Goal: Check status: Check status

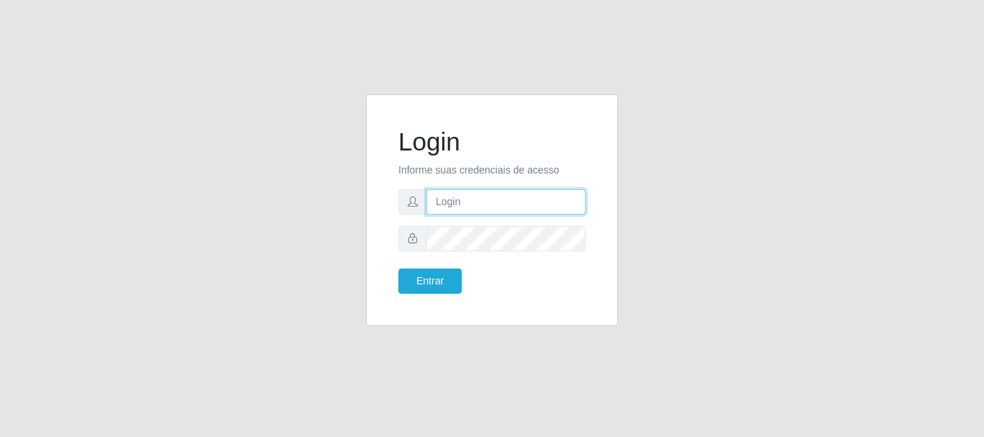
click at [442, 203] on input "text" at bounding box center [506, 202] width 159 height 25
type input "ritaiwof@B5"
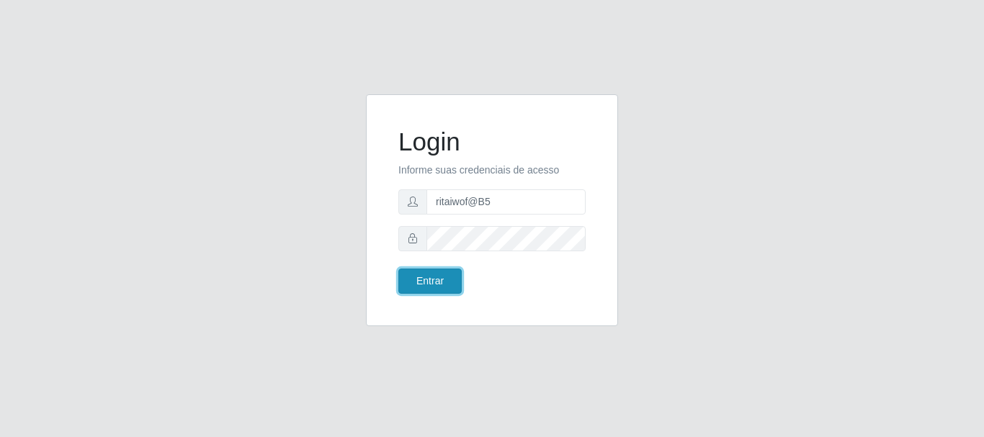
click at [437, 288] on button "Entrar" at bounding box center [430, 281] width 63 height 25
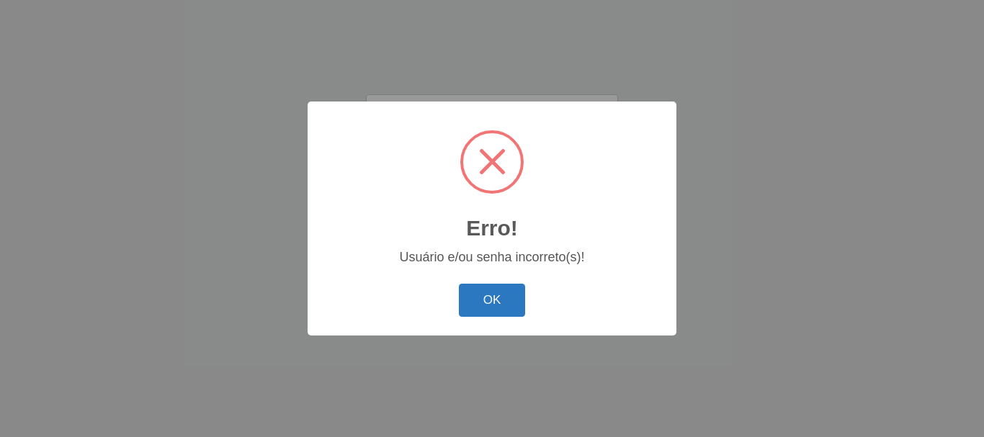
click at [499, 304] on button "OK" at bounding box center [492, 301] width 67 height 34
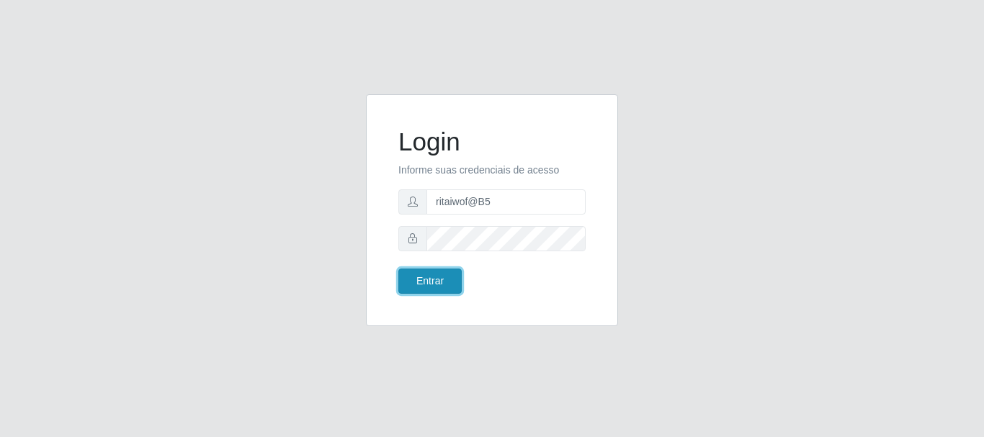
click at [443, 280] on button "Entrar" at bounding box center [430, 281] width 63 height 25
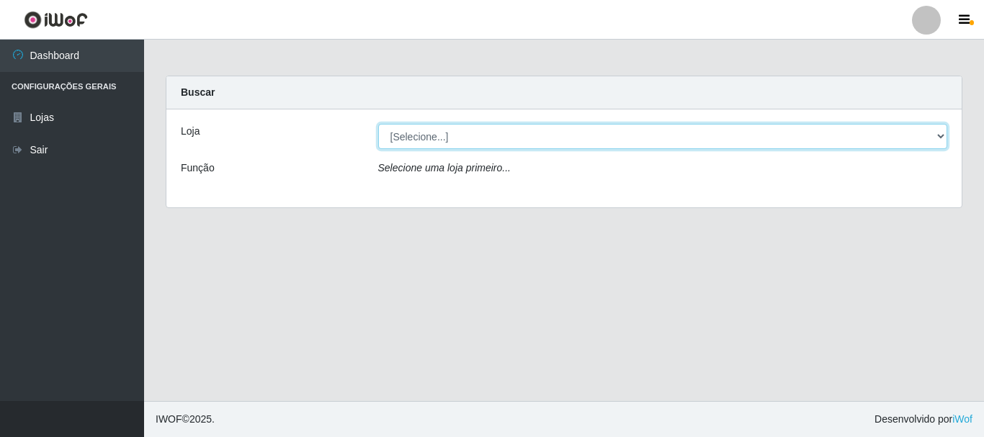
drag, startPoint x: 940, startPoint y: 138, endPoint x: 918, endPoint y: 147, distance: 23.3
click at [940, 138] on select "[Selecione...] Bemais Supermercados - B5 Anatólia" at bounding box center [663, 136] width 570 height 25
select select "405"
click at [378, 124] on select "[Selecione...] Bemais Supermercados - B5 Anatólia" at bounding box center [663, 136] width 570 height 25
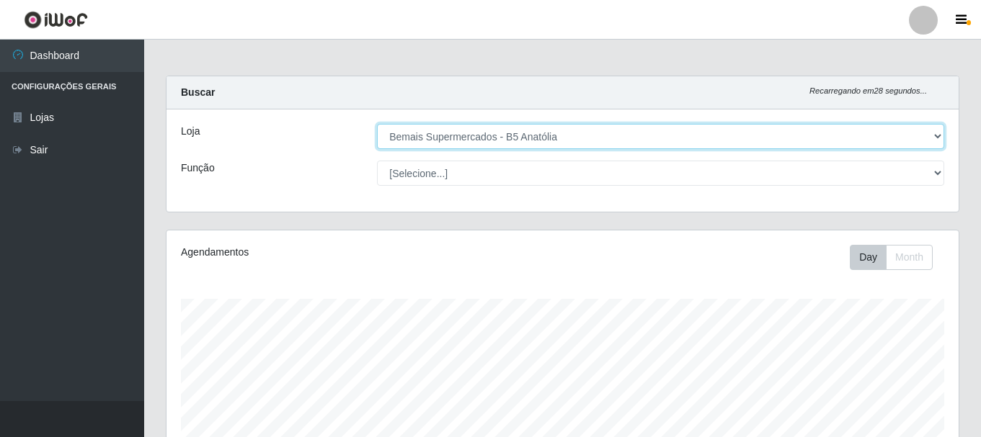
scroll to position [299, 792]
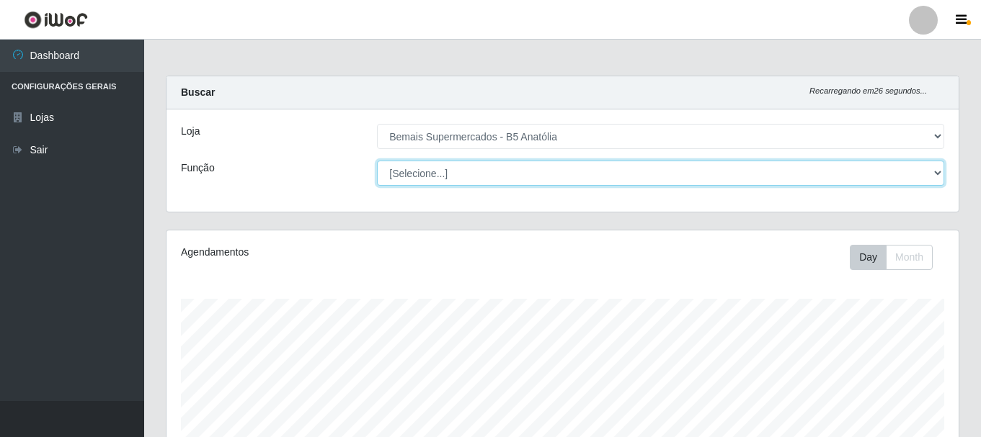
click at [934, 175] on select "[Selecione...] ASG ASG + ASG ++ Auxiliar de Estacionamento Auxiliar de Estacion…" at bounding box center [660, 173] width 567 height 25
select select "72"
click at [377, 161] on select "[Selecione...] ASG ASG + ASG ++ Auxiliar de Estacionamento Auxiliar de Estacion…" at bounding box center [660, 173] width 567 height 25
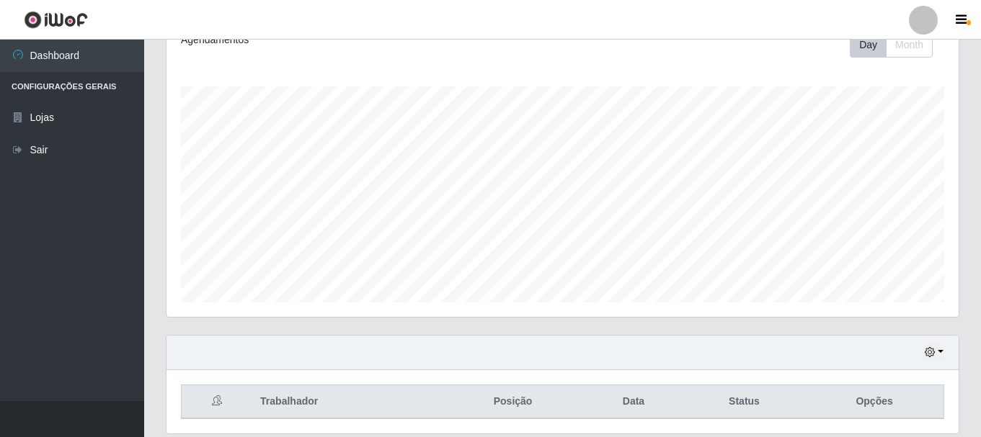
scroll to position [263, 0]
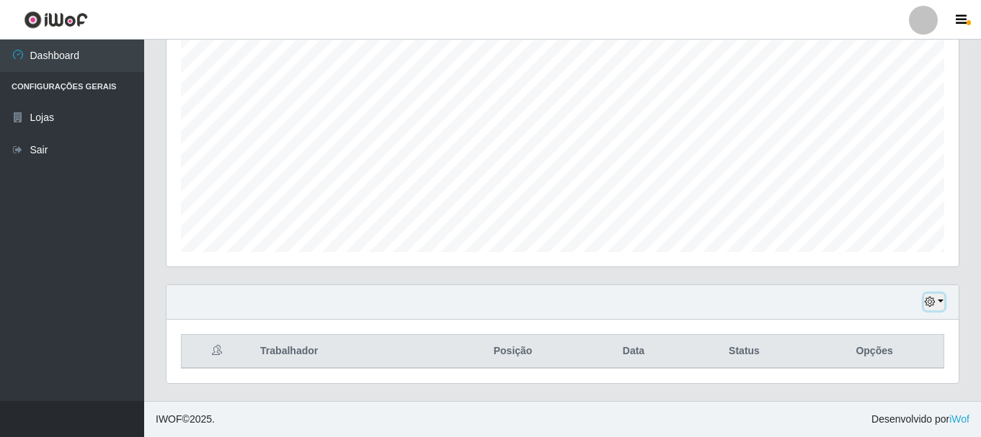
click at [933, 302] on icon "button" at bounding box center [930, 302] width 10 height 10
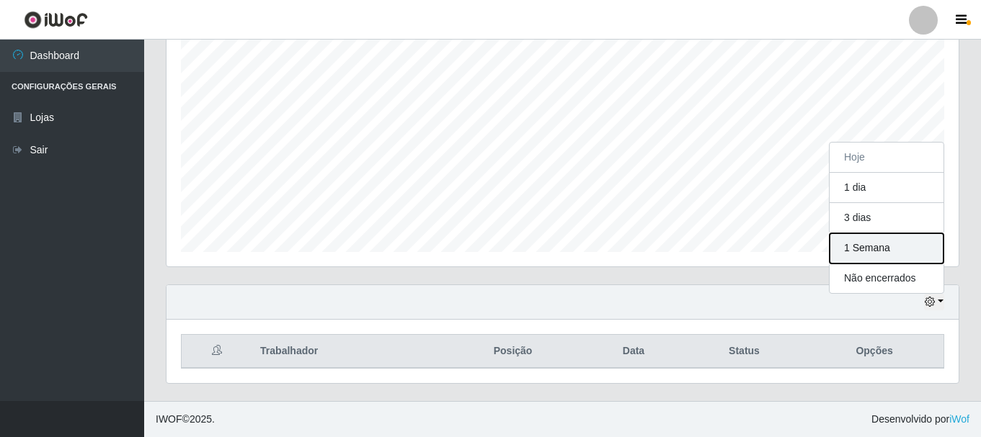
click at [853, 251] on button "1 Semana" at bounding box center [887, 249] width 114 height 30
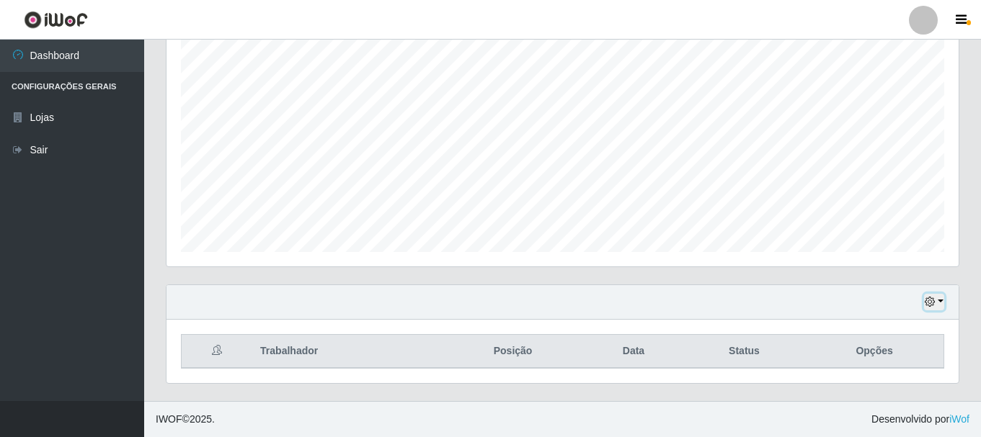
click at [931, 298] on icon "button" at bounding box center [930, 302] width 10 height 10
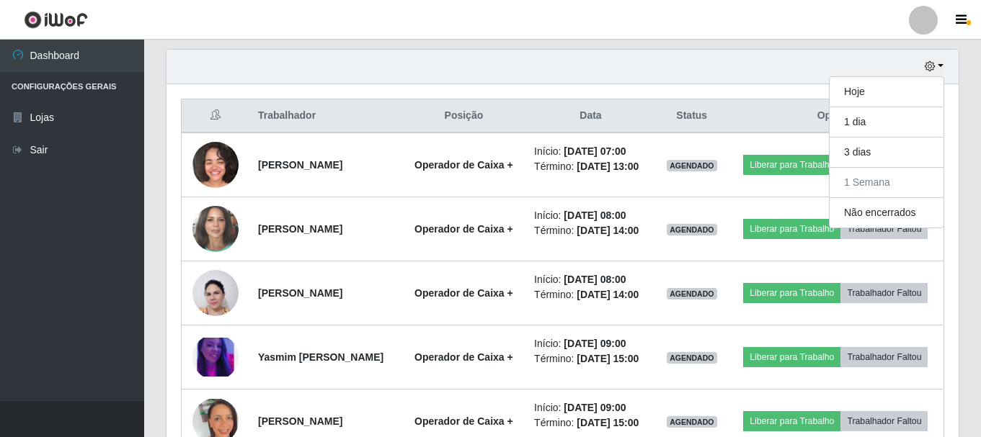
scroll to position [432, 0]
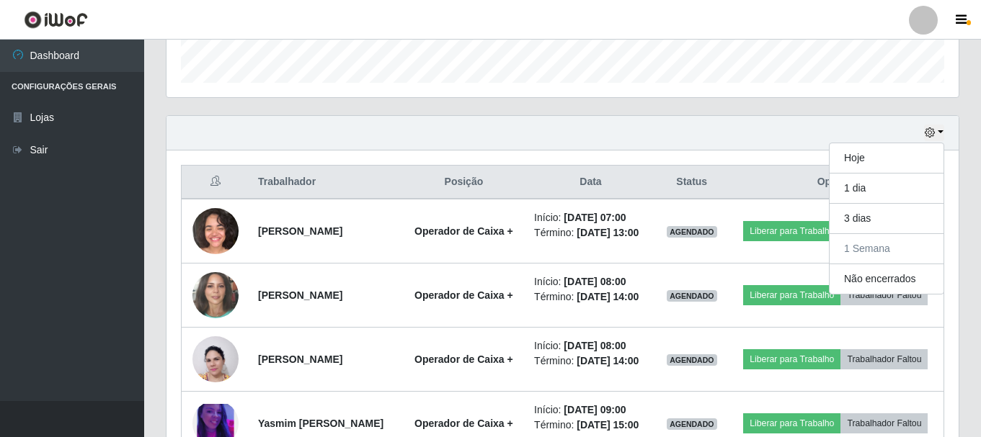
click at [703, 144] on div "Hoje 1 dia 3 dias 1 Semana Não encerrados" at bounding box center [562, 133] width 792 height 35
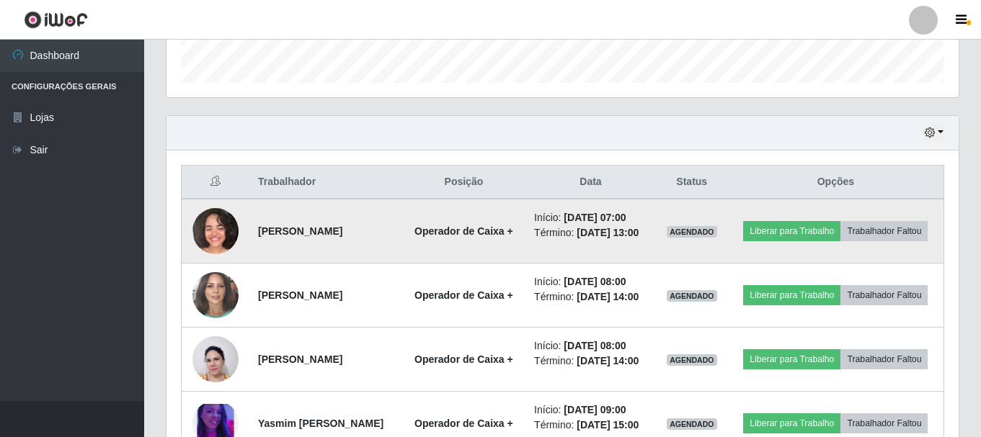
click at [222, 228] on img at bounding box center [215, 231] width 46 height 46
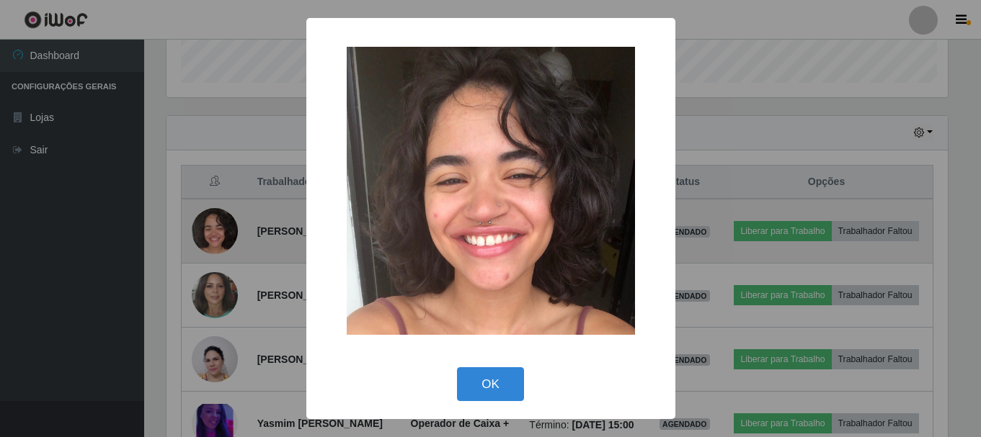
scroll to position [299, 785]
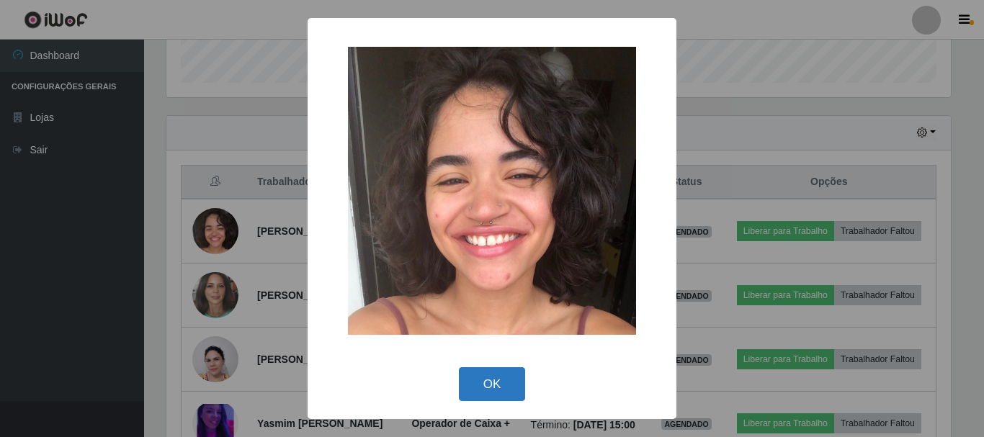
click at [491, 381] on button "OK" at bounding box center [492, 385] width 67 height 34
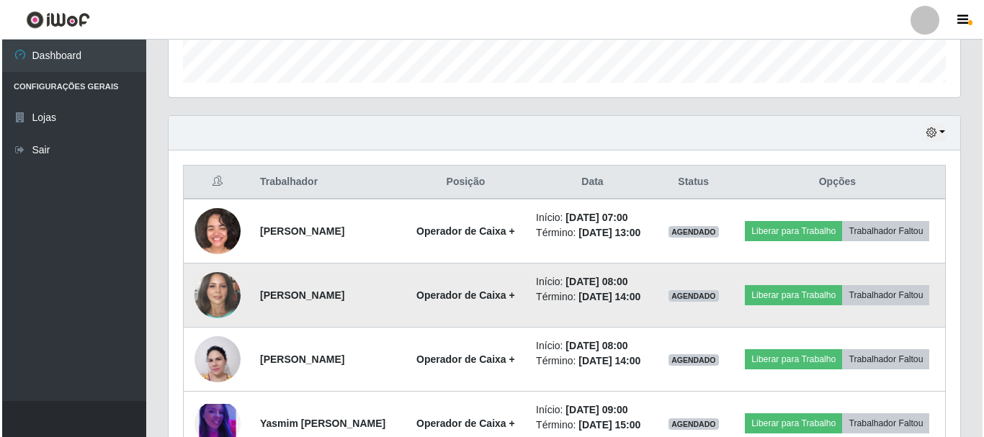
scroll to position [299, 792]
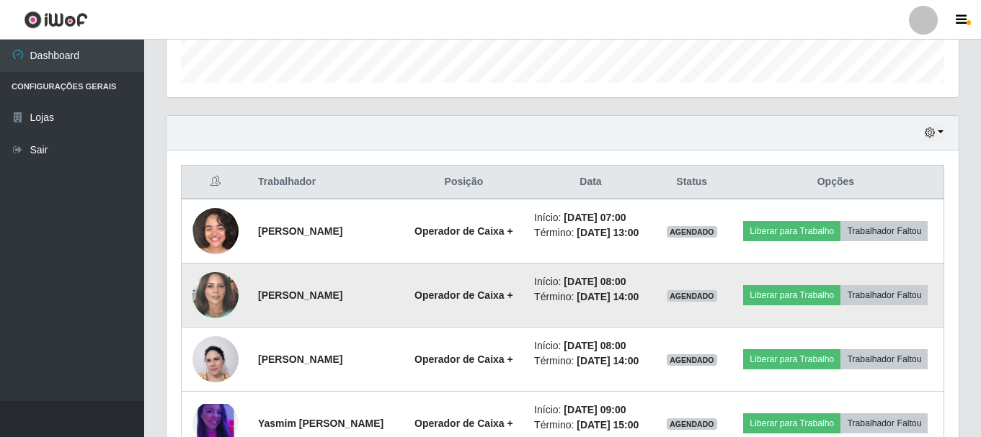
click at [218, 314] on img at bounding box center [215, 295] width 46 height 55
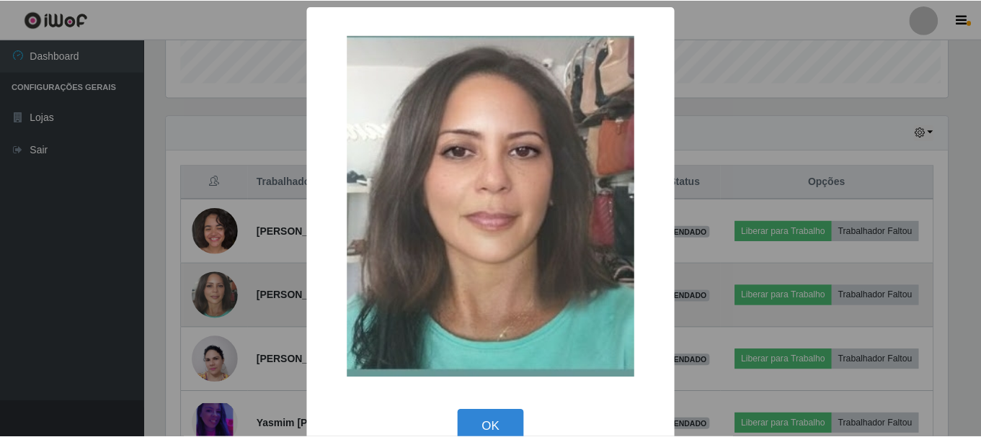
scroll to position [299, 785]
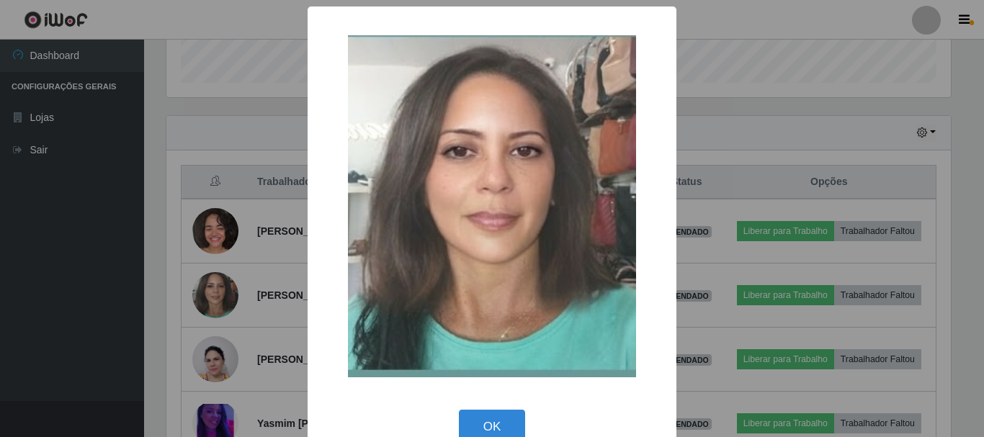
click at [739, 183] on div "× OK Cancel" at bounding box center [492, 218] width 984 height 437
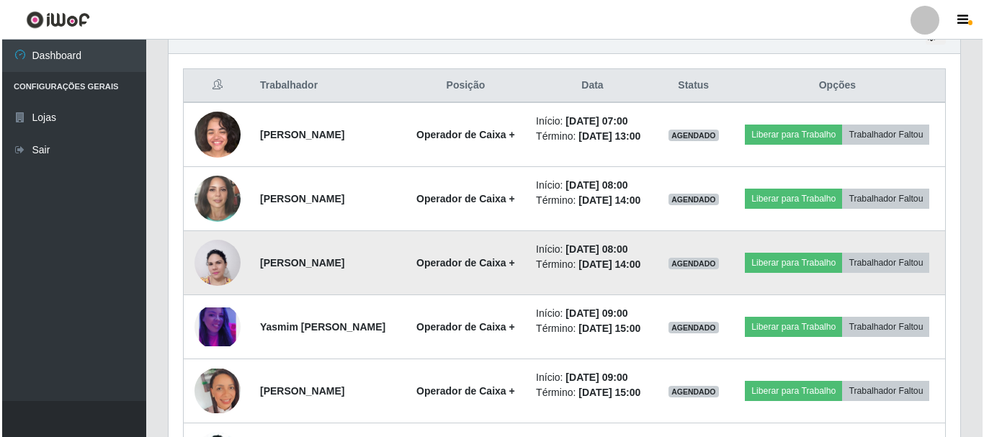
scroll to position [577, 0]
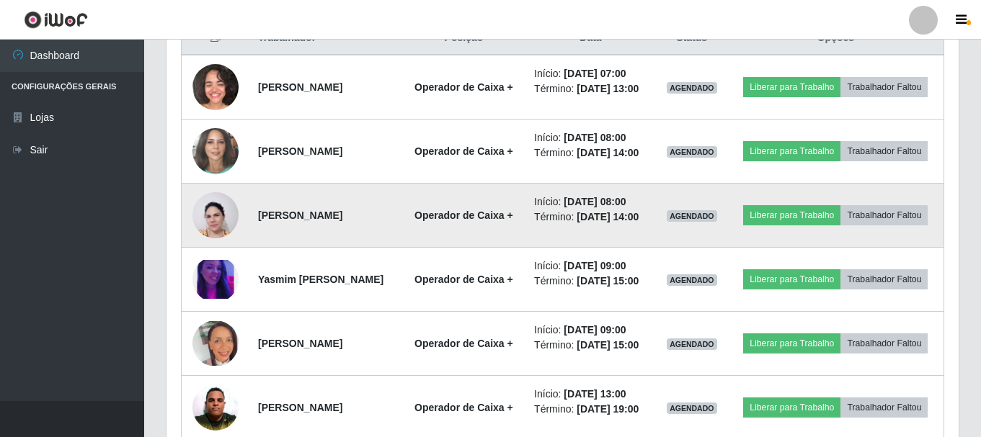
click at [221, 246] on img at bounding box center [215, 215] width 46 height 62
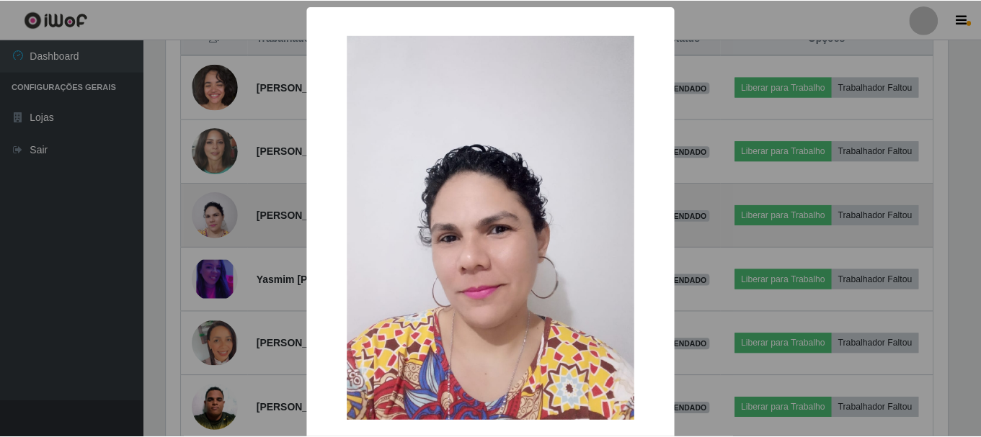
scroll to position [299, 785]
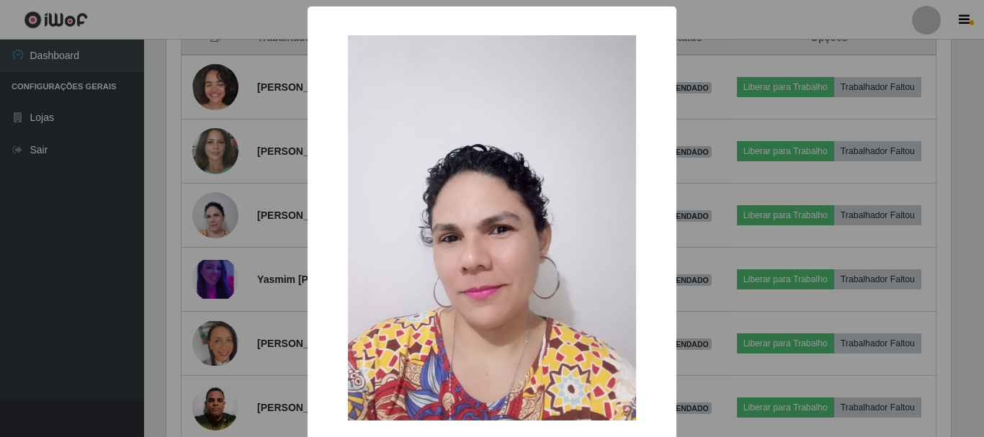
click at [749, 204] on div "× OK Cancel" at bounding box center [492, 218] width 984 height 437
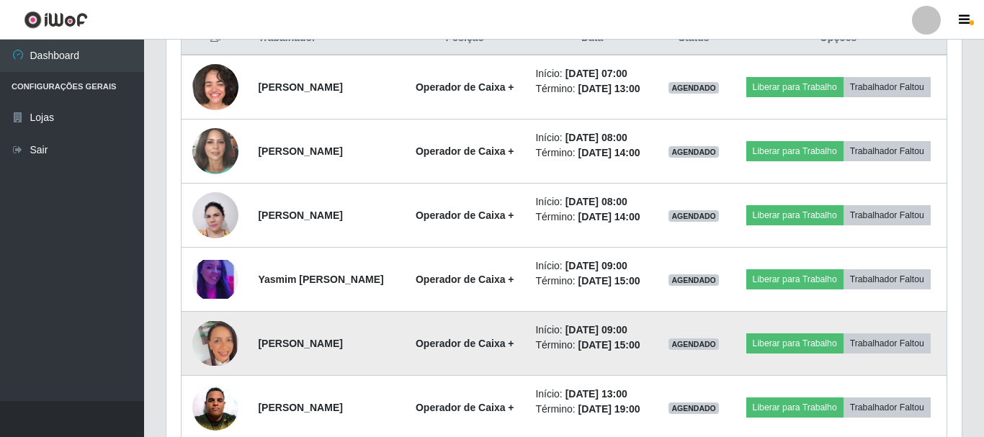
scroll to position [299, 792]
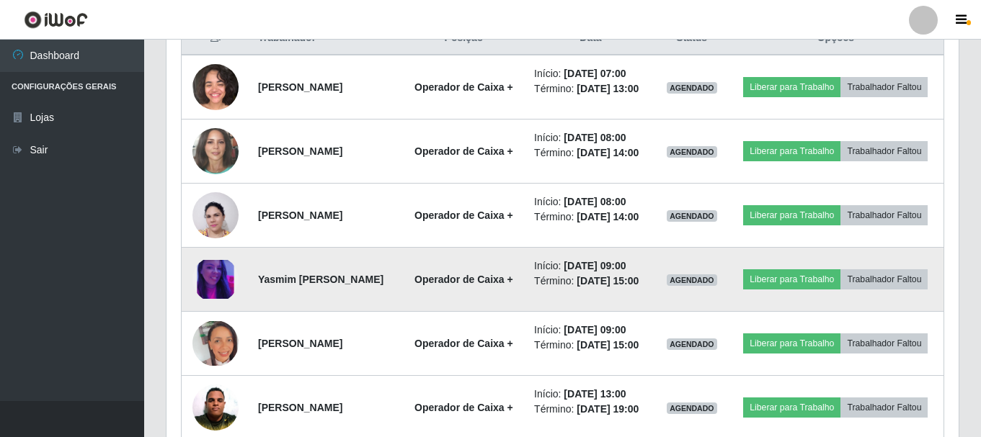
click at [212, 300] on img at bounding box center [215, 280] width 46 height 40
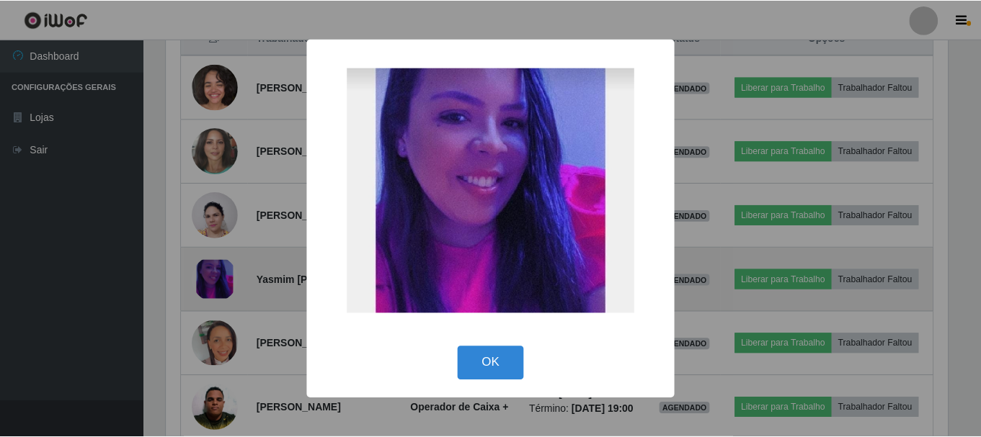
scroll to position [299, 785]
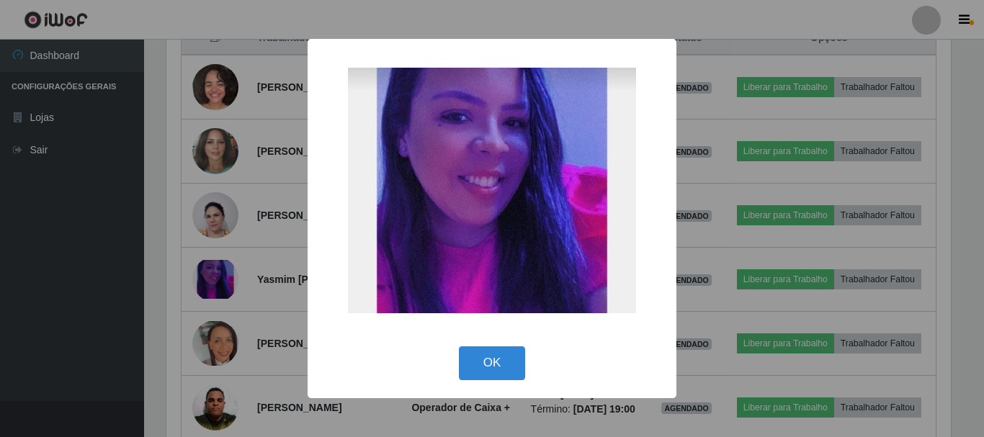
click at [771, 204] on div "× OK Cancel" at bounding box center [492, 218] width 984 height 437
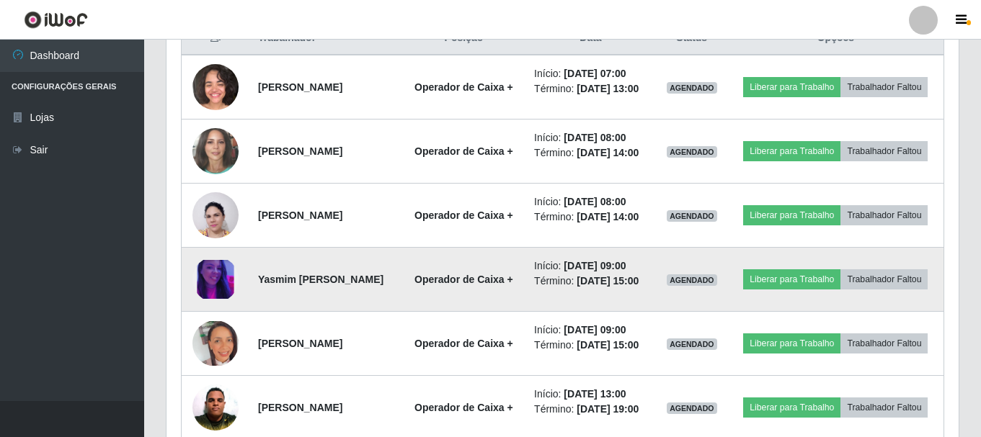
scroll to position [649, 0]
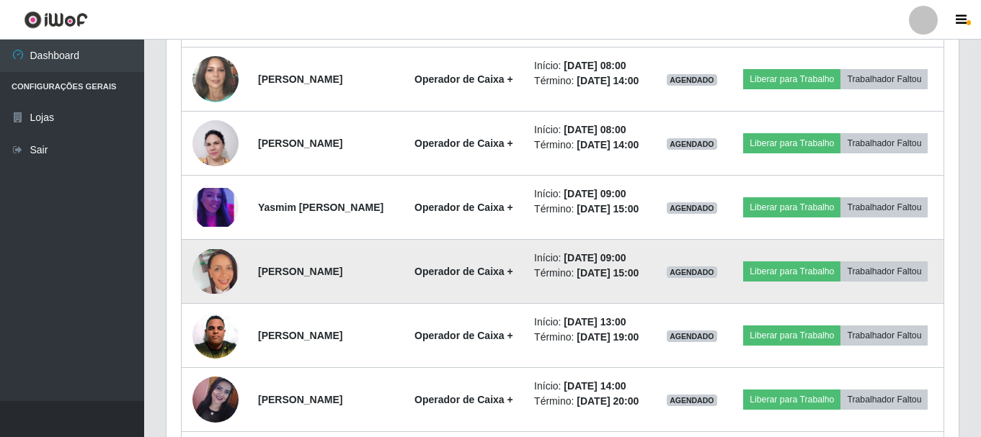
click at [219, 294] on img at bounding box center [215, 271] width 46 height 45
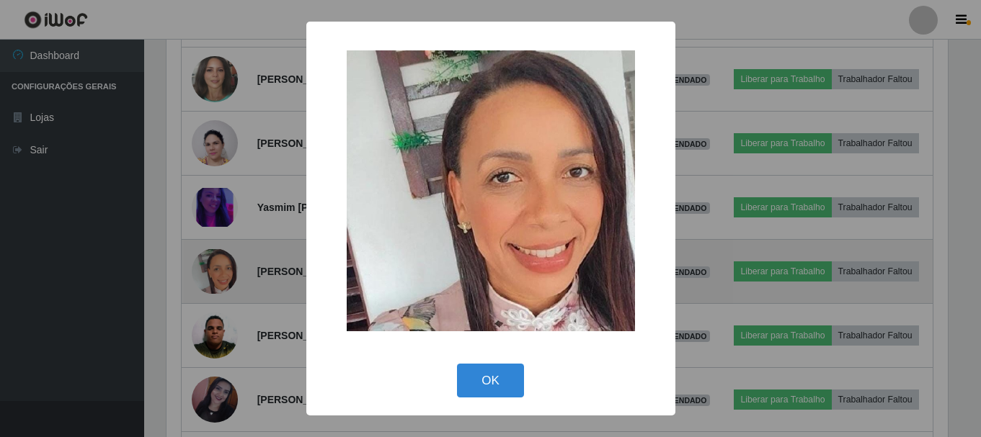
scroll to position [299, 785]
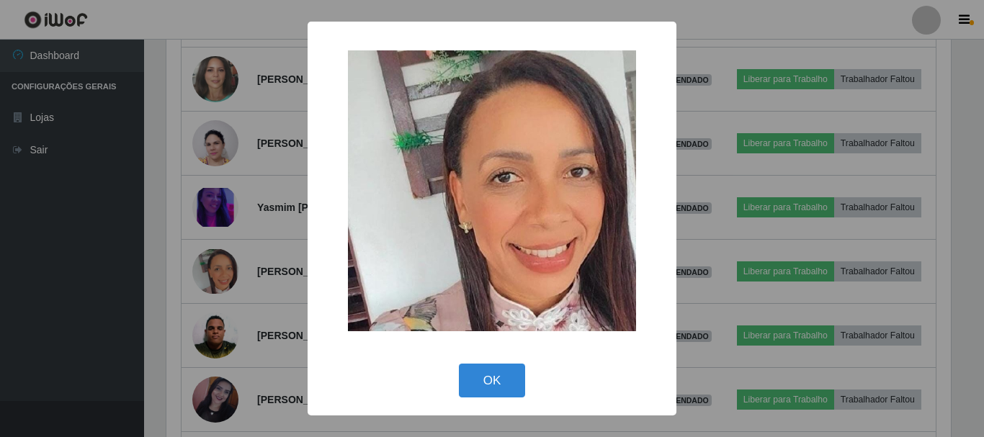
click at [773, 295] on div "× OK Cancel" at bounding box center [492, 218] width 984 height 437
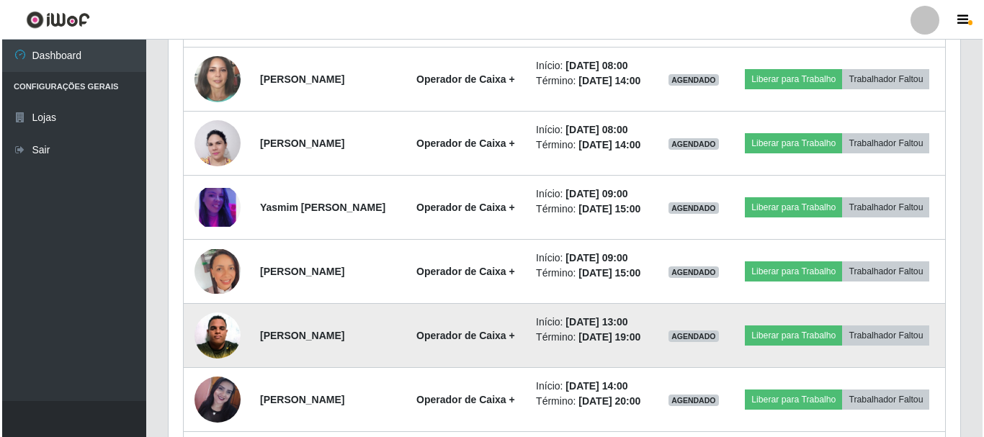
scroll to position [0, 0]
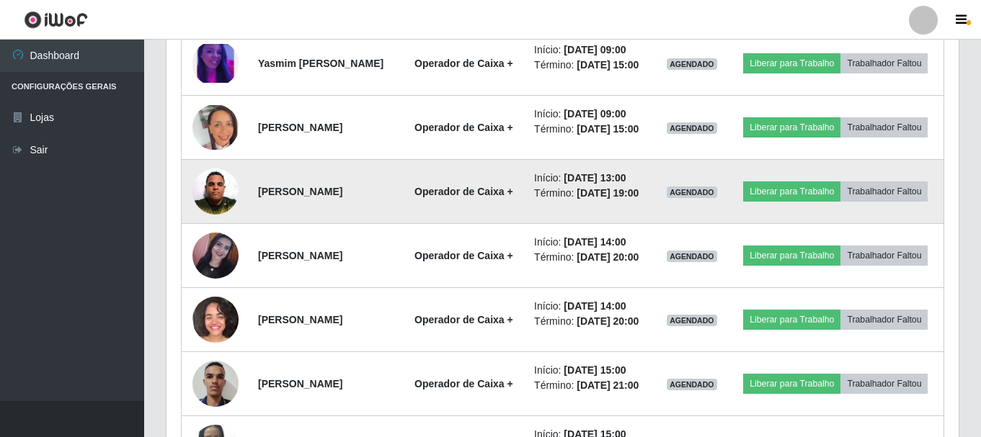
click at [232, 223] on img at bounding box center [215, 192] width 46 height 63
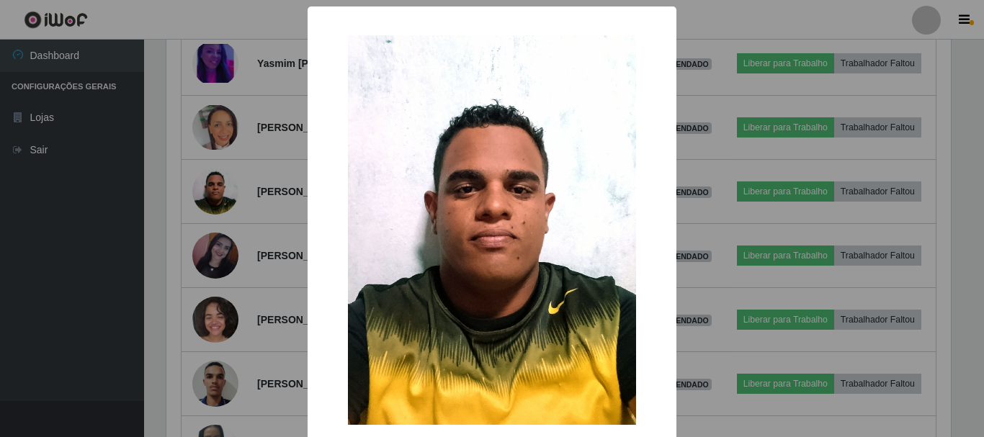
click at [755, 235] on div "× OK Cancel" at bounding box center [492, 218] width 984 height 437
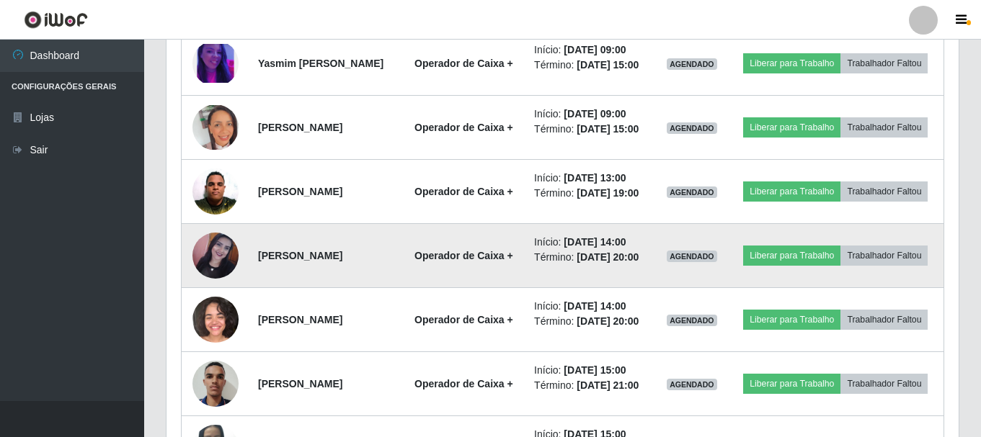
click at [204, 279] on img at bounding box center [215, 256] width 46 height 46
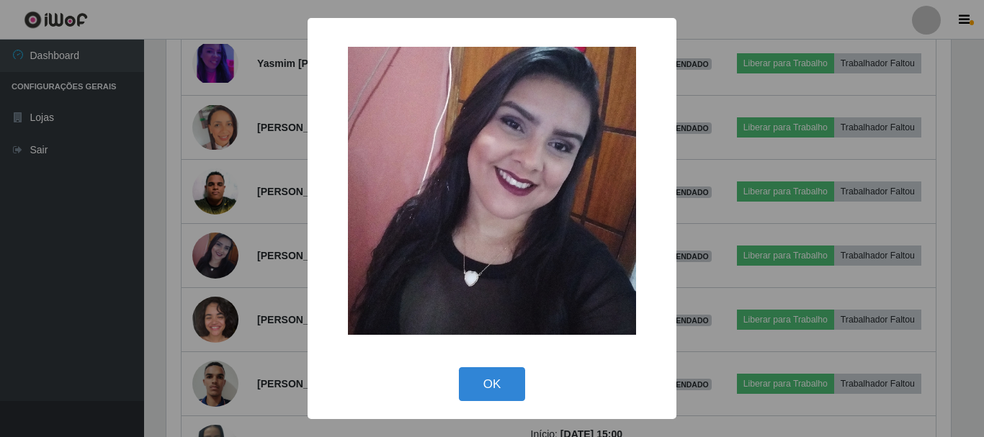
click at [773, 270] on div "× OK Cancel" at bounding box center [492, 218] width 984 height 437
